Goal: Task Accomplishment & Management: Manage account settings

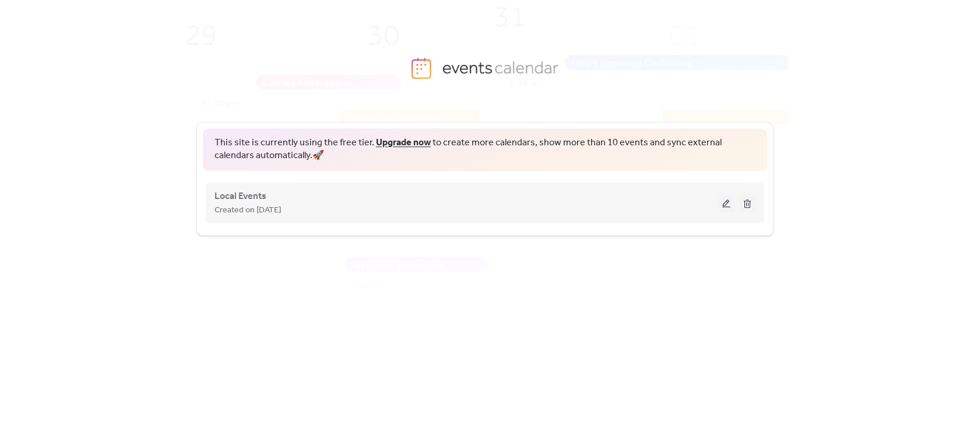
click at [372, 201] on div "Local Events Created on [DATE]" at bounding box center [467, 203] width 504 height 28
click at [365, 200] on div "Local Events Created on [DATE]" at bounding box center [467, 203] width 504 height 28
click at [729, 202] on button at bounding box center [726, 202] width 16 height 17
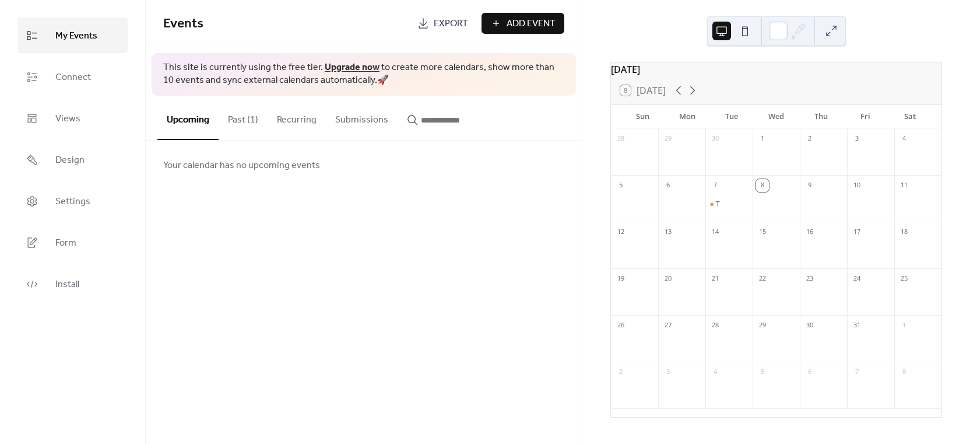
click at [238, 122] on button "Past (1)" at bounding box center [243, 117] width 49 height 43
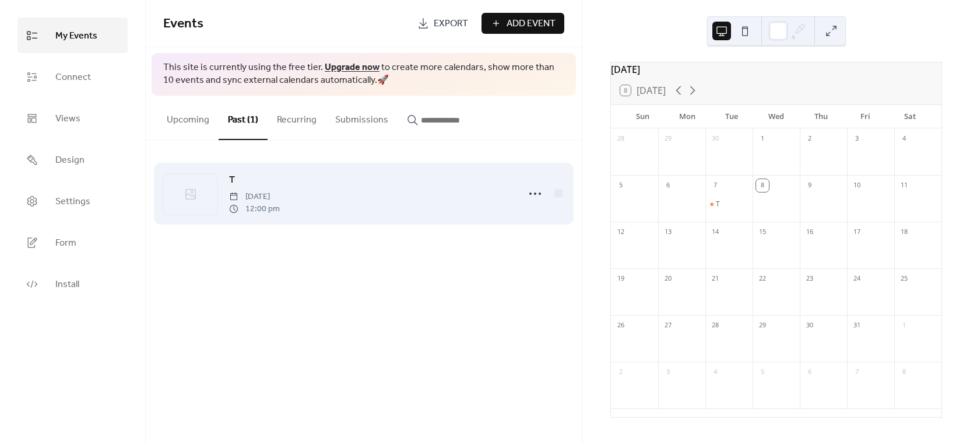
click at [302, 180] on div "T [DATE] 12:00 pm" at bounding box center [370, 194] width 283 height 42
click at [546, 187] on div at bounding box center [534, 193] width 23 height 23
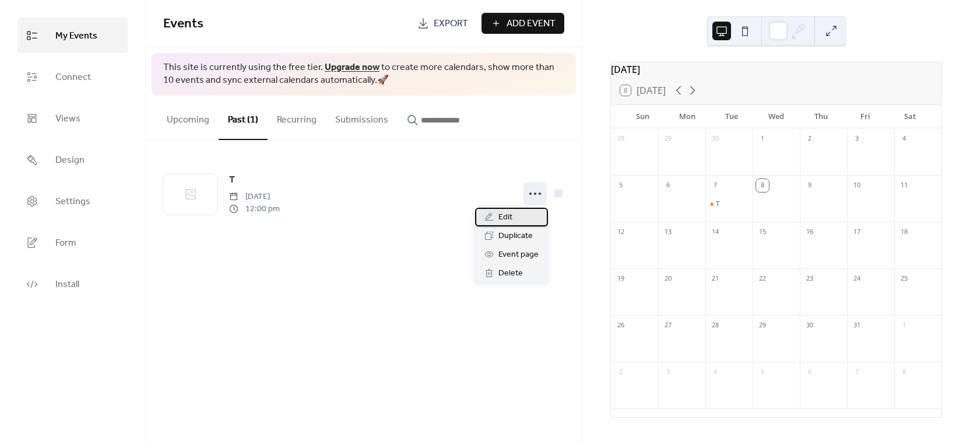
click at [525, 215] on div "Edit" at bounding box center [511, 217] width 73 height 19
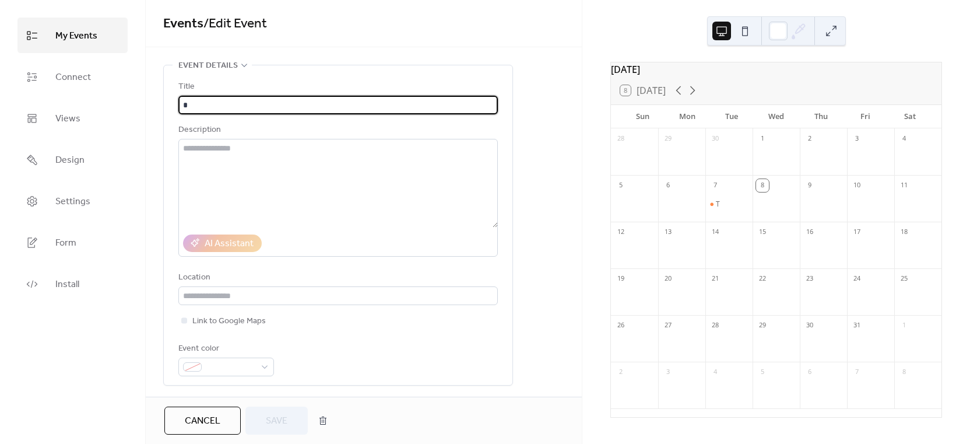
scroll to position [361, 0]
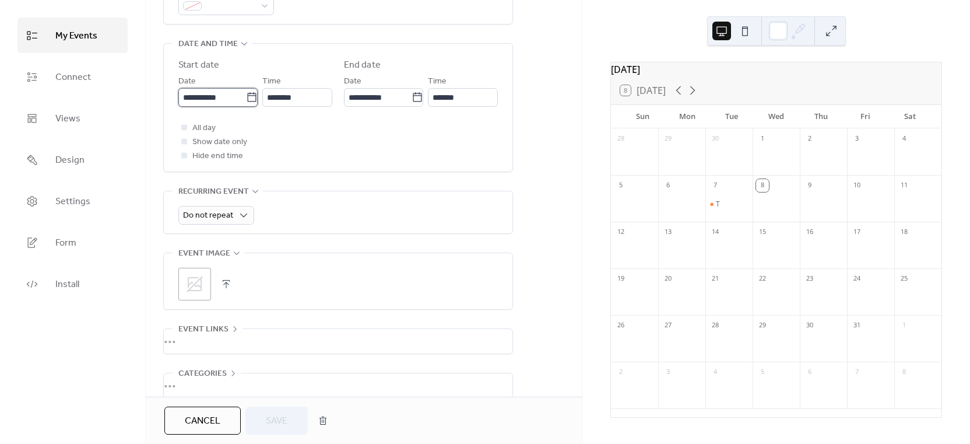
click at [201, 104] on input "**********" at bounding box center [212, 97] width 68 height 19
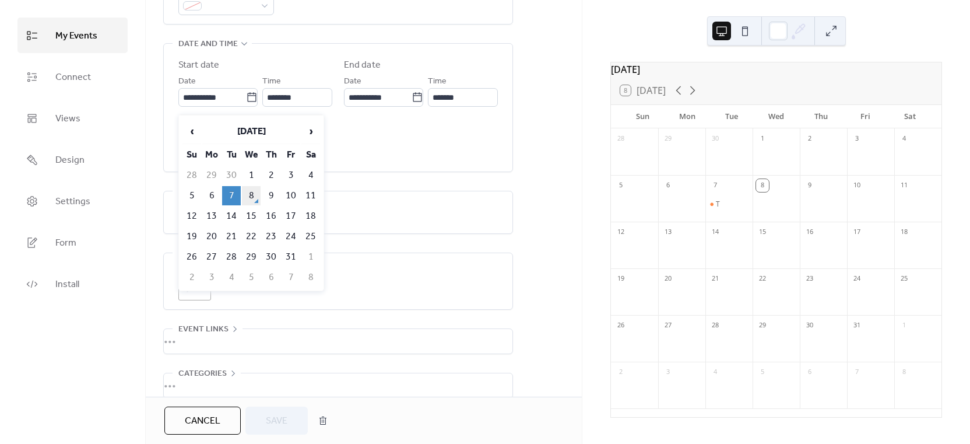
click at [248, 196] on td "8" at bounding box center [251, 195] width 19 height 19
type input "**********"
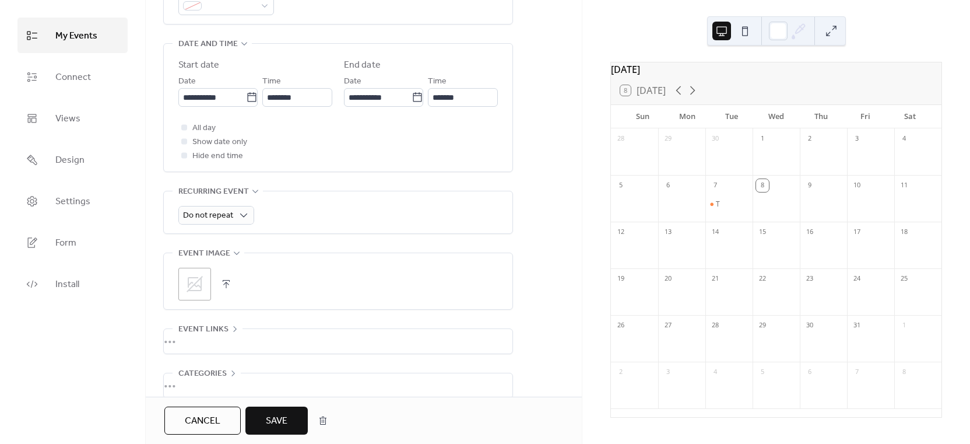
click at [282, 414] on span "Save" at bounding box center [277, 421] width 22 height 14
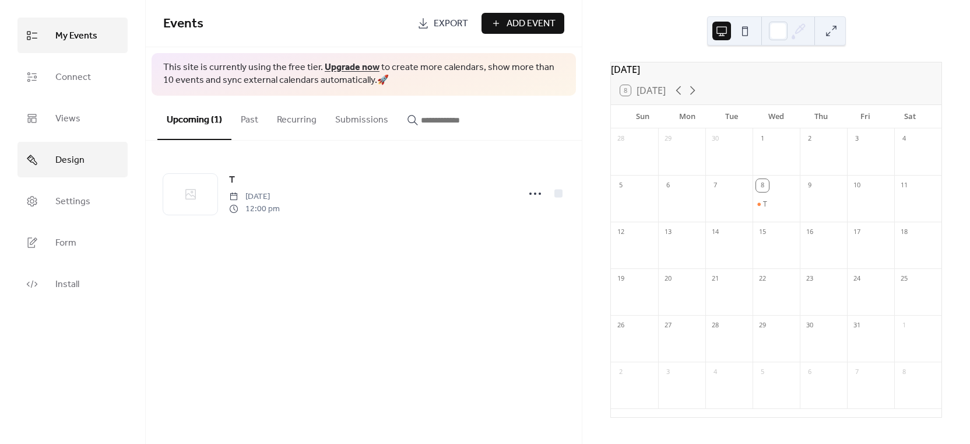
click at [58, 144] on link "Design" at bounding box center [72, 160] width 110 height 36
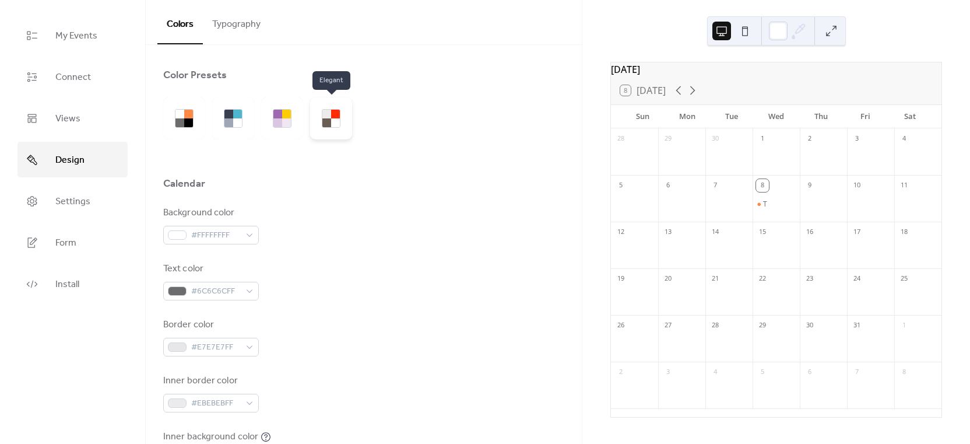
click at [330, 100] on div at bounding box center [331, 118] width 42 height 42
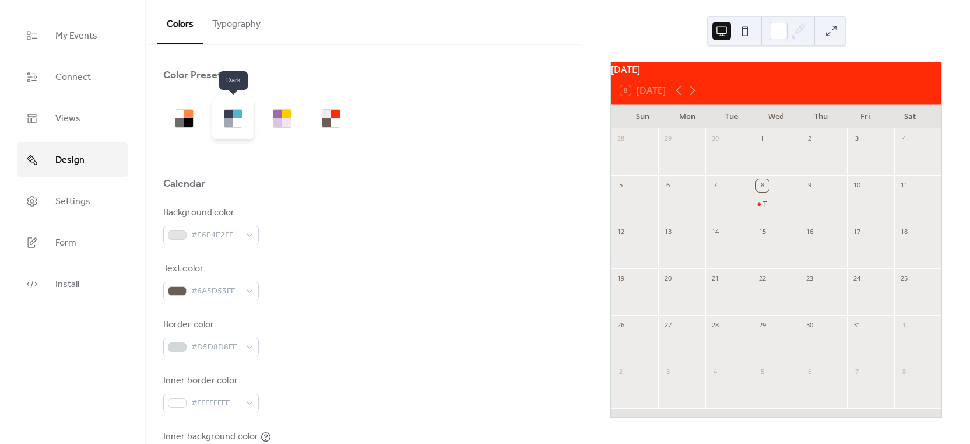
click at [240, 118] on div at bounding box center [237, 114] width 9 height 9
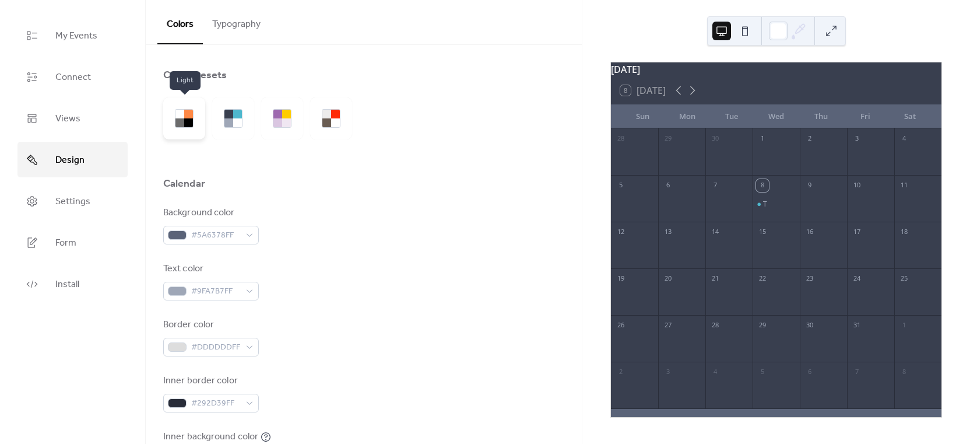
click at [194, 117] on div at bounding box center [184, 118] width 42 height 42
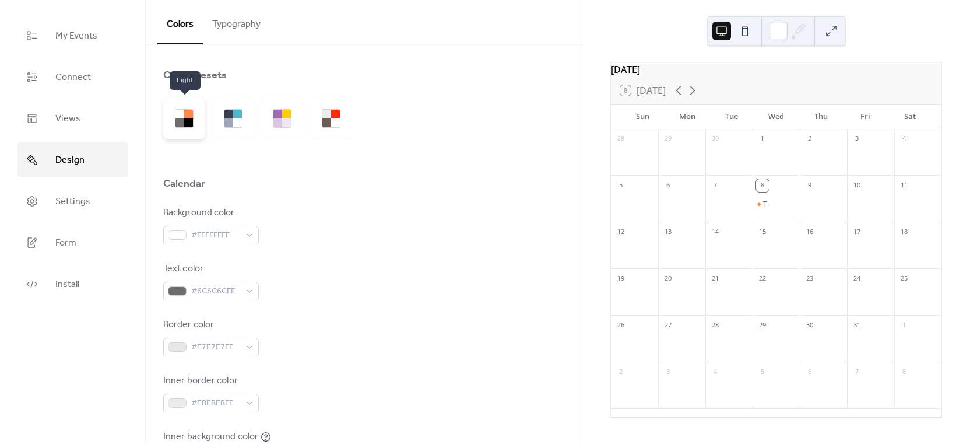
click at [194, 117] on div at bounding box center [184, 118] width 42 height 42
click at [797, 33] on icon at bounding box center [799, 28] width 9 height 9
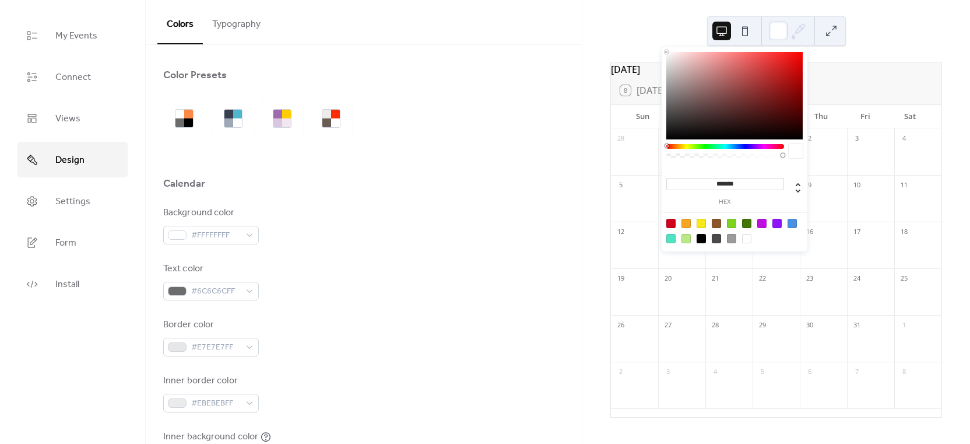
click at [797, 33] on icon at bounding box center [799, 28] width 9 height 9
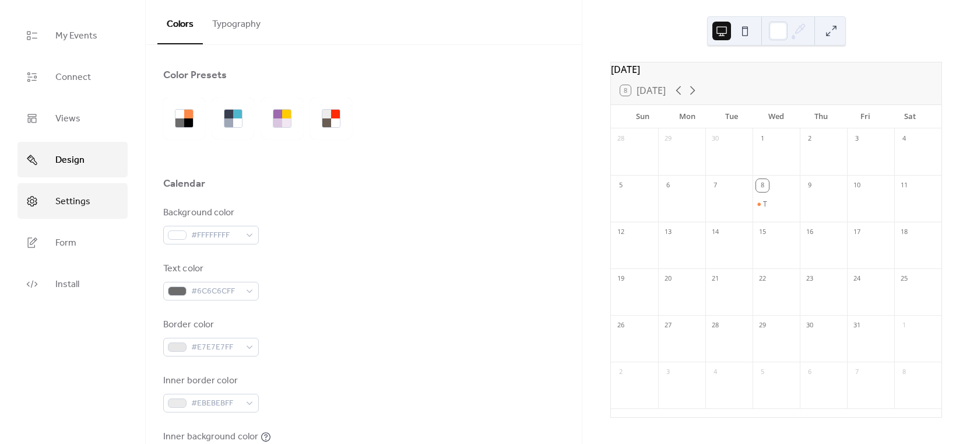
click at [70, 204] on span "Settings" at bounding box center [72, 201] width 35 height 18
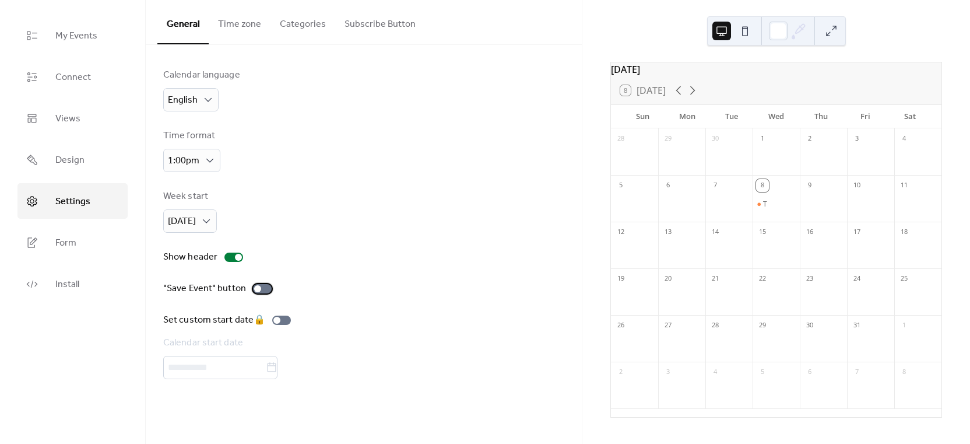
click at [261, 284] on div at bounding box center [262, 288] width 19 height 9
click at [86, 276] on link "Install" at bounding box center [72, 284] width 110 height 36
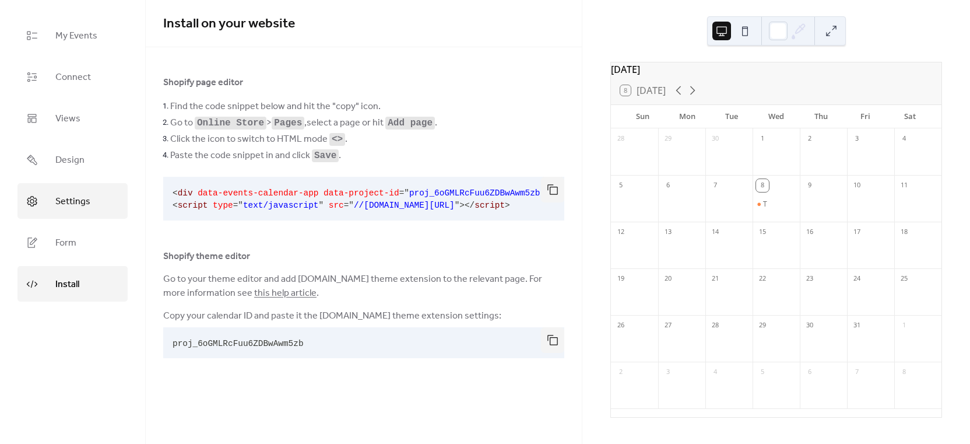
click at [72, 215] on link "Settings" at bounding box center [72, 201] width 110 height 36
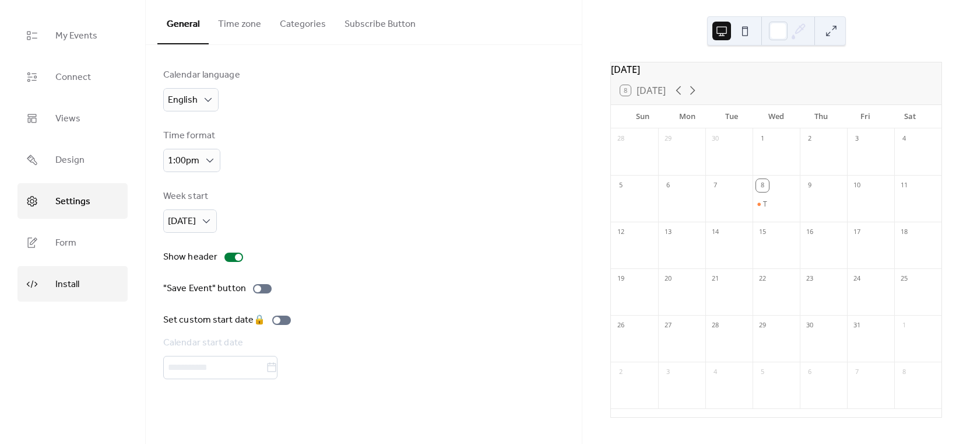
click at [80, 297] on link "Install" at bounding box center [72, 284] width 110 height 36
